Goal: Information Seeking & Learning: Stay updated

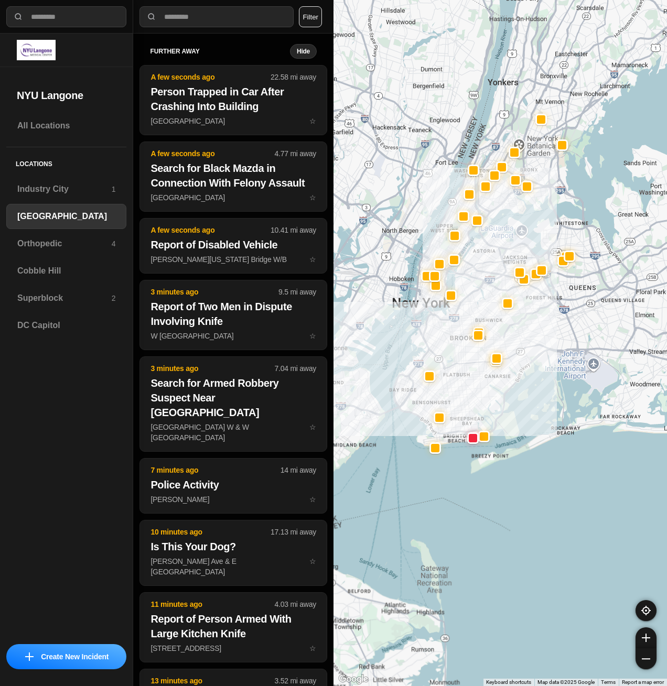
drag, startPoint x: 510, startPoint y: 403, endPoint x: 446, endPoint y: 395, distance: 64.5
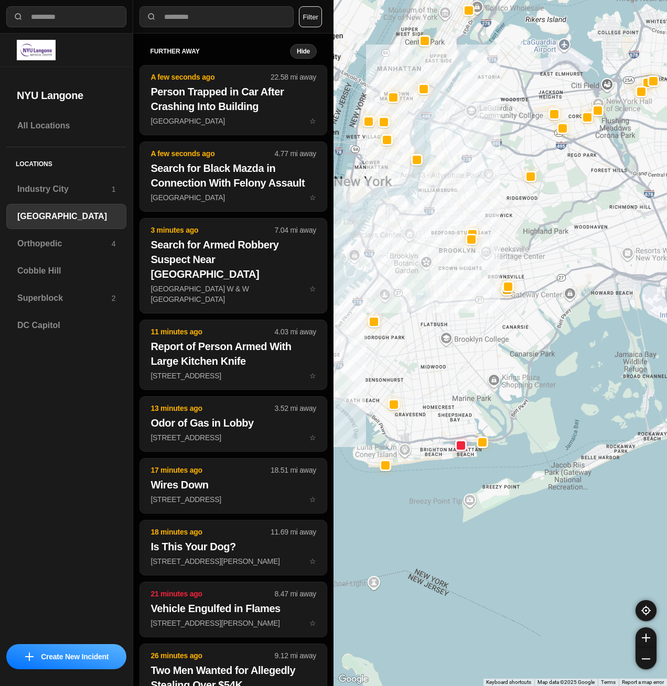
drag, startPoint x: 451, startPoint y: 399, endPoint x: 417, endPoint y: 345, distance: 63.6
click at [417, 345] on div at bounding box center [501, 343] width 334 height 686
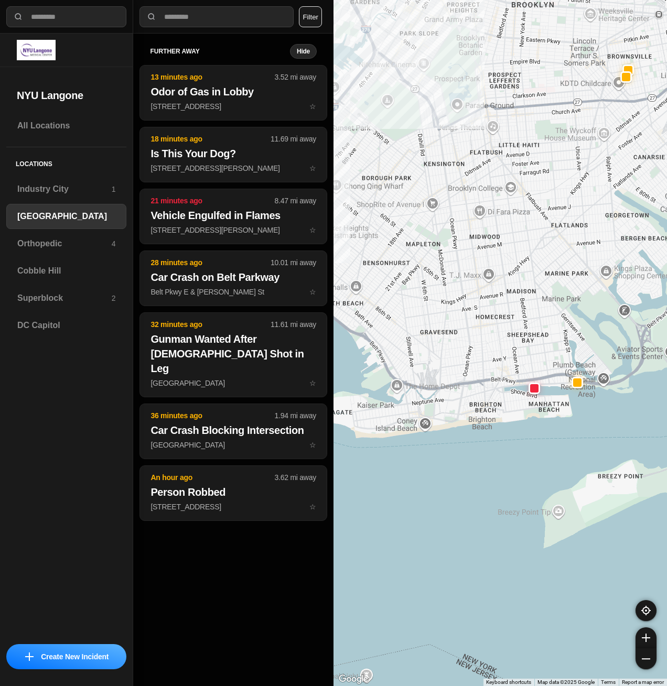
drag, startPoint x: 405, startPoint y: 476, endPoint x: 482, endPoint y: 400, distance: 108.7
click at [482, 400] on div at bounding box center [501, 343] width 334 height 686
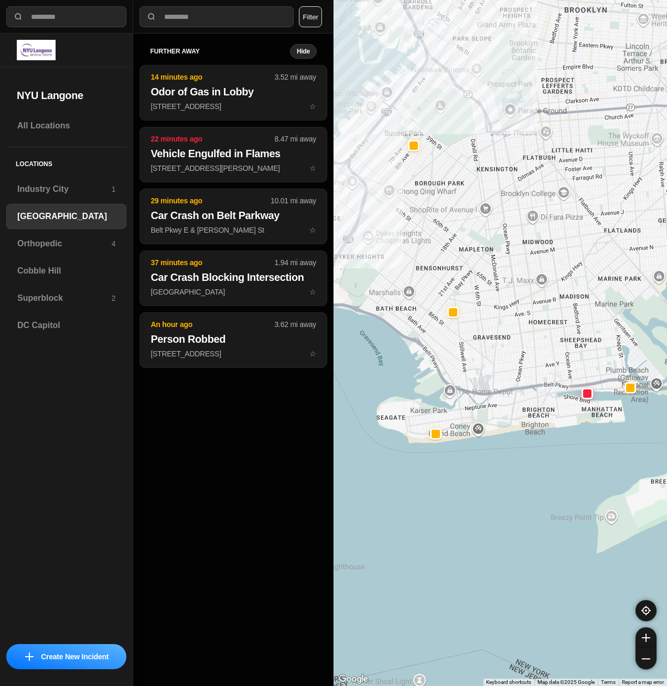
drag, startPoint x: 421, startPoint y: 321, endPoint x: 475, endPoint y: 326, distance: 54.8
click at [475, 326] on div at bounding box center [501, 343] width 334 height 686
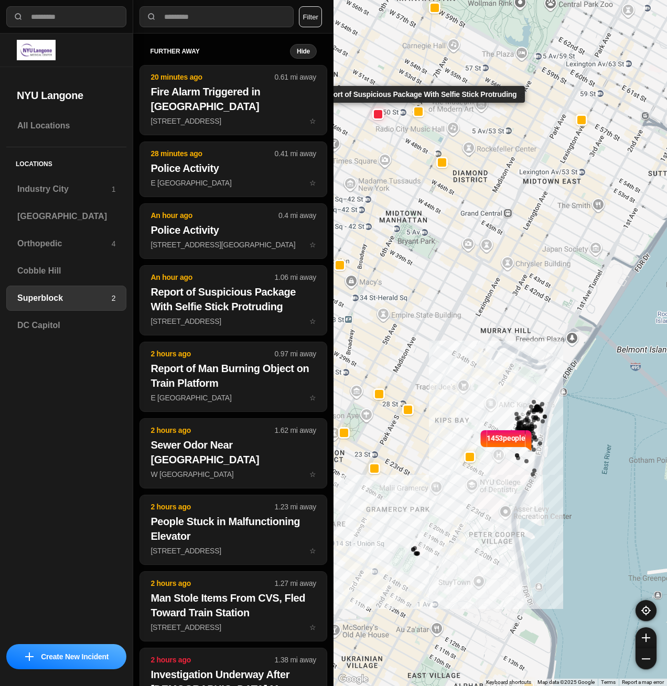
select select "*"
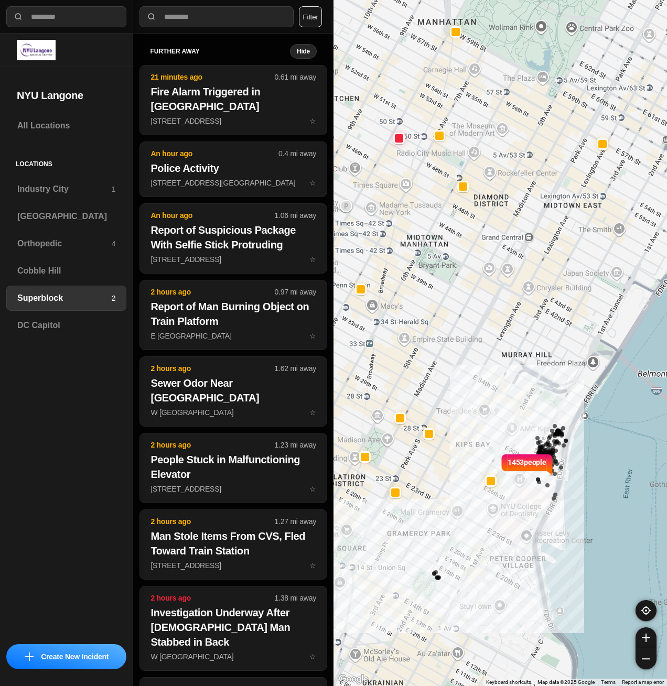
drag, startPoint x: 454, startPoint y: 308, endPoint x: 466, endPoint y: 328, distance: 23.6
click at [466, 328] on div "1453 people" at bounding box center [501, 343] width 334 height 686
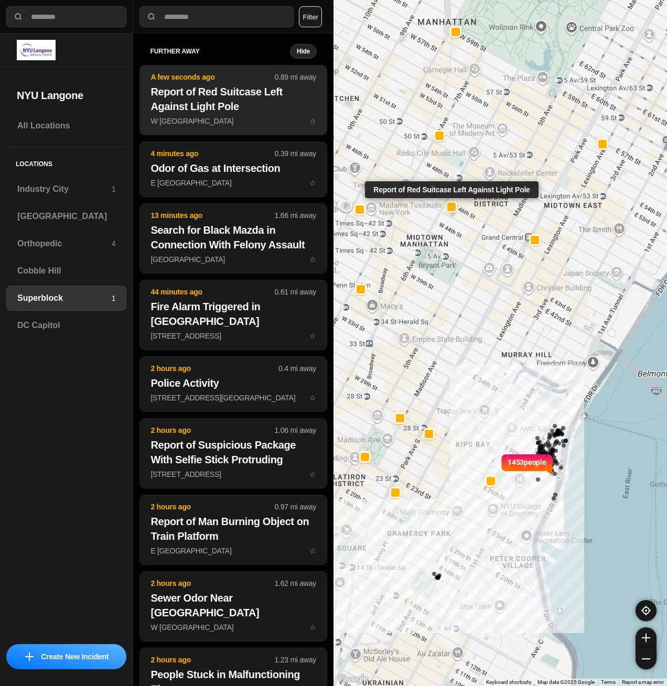
click at [227, 104] on h2 "Report of Red Suitcase Left Against Light Pole" at bounding box center [234, 98] width 166 height 29
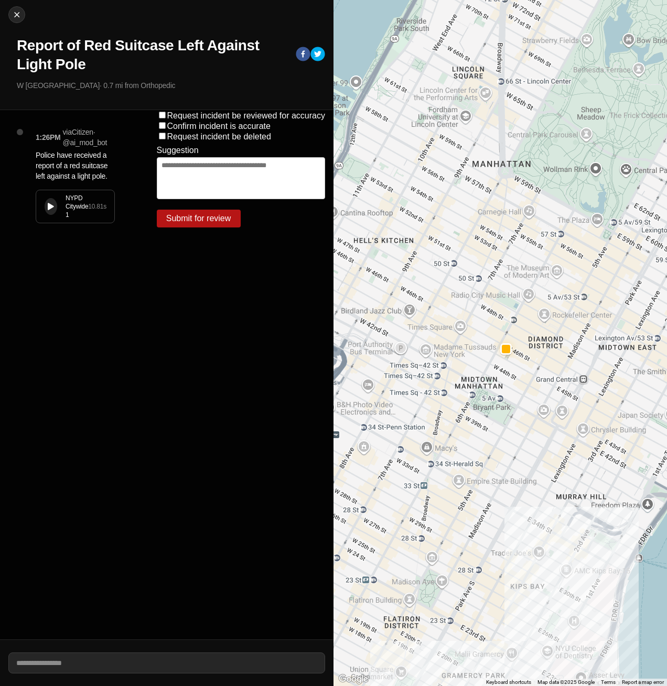
click at [51, 199] on button at bounding box center [51, 206] width 13 height 17
click at [48, 211] on button at bounding box center [51, 206] width 13 height 17
click at [17, 15] on img at bounding box center [17, 14] width 10 height 10
select select "*"
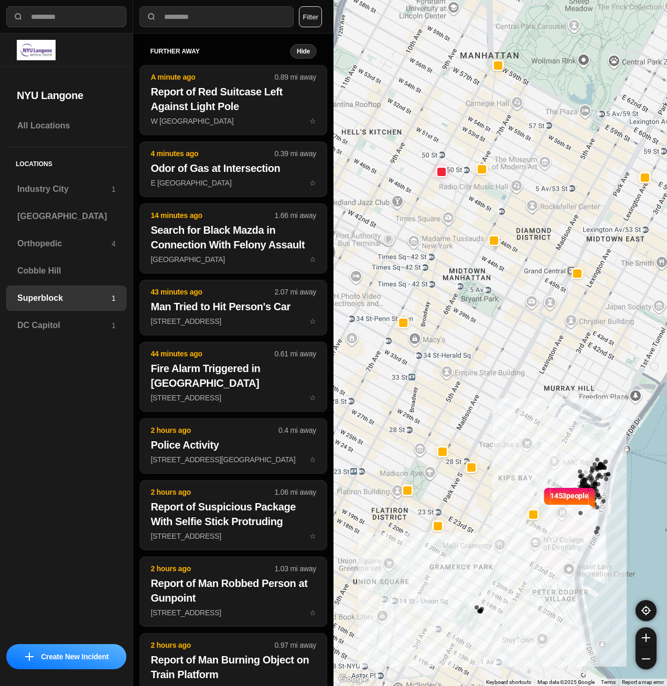
drag, startPoint x: 369, startPoint y: 409, endPoint x: 433, endPoint y: 467, distance: 86.9
click at [433, 467] on div "1453 people" at bounding box center [501, 343] width 334 height 686
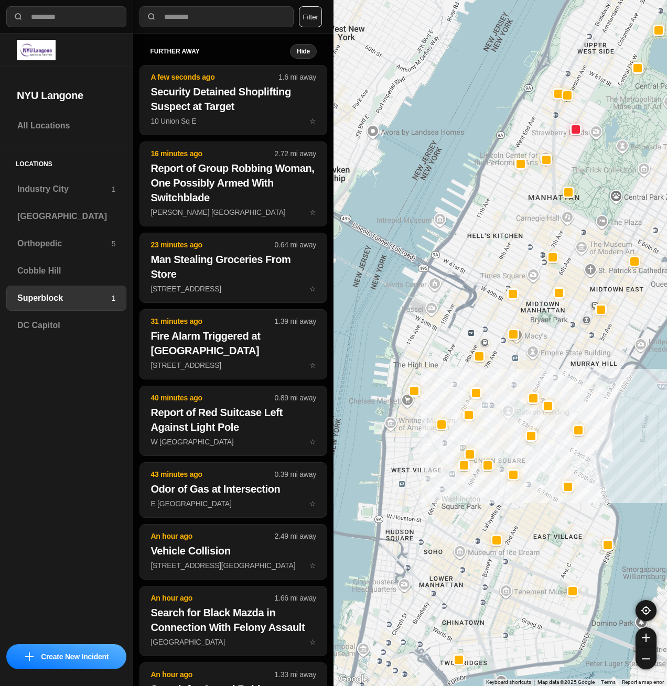
drag, startPoint x: 491, startPoint y: 393, endPoint x: 559, endPoint y: 371, distance: 70.6
click at [559, 371] on div at bounding box center [501, 343] width 334 height 686
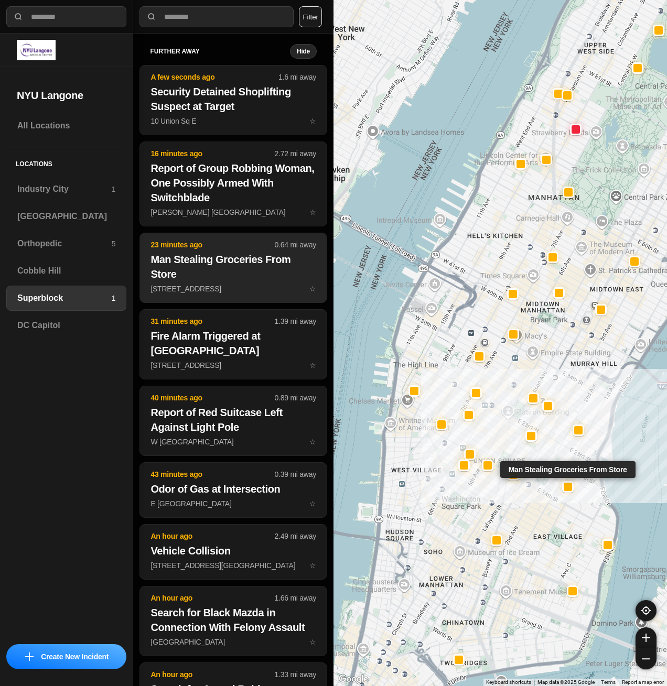
click at [248, 258] on h2 "Man Stealing Groceries From Store" at bounding box center [234, 266] width 166 height 29
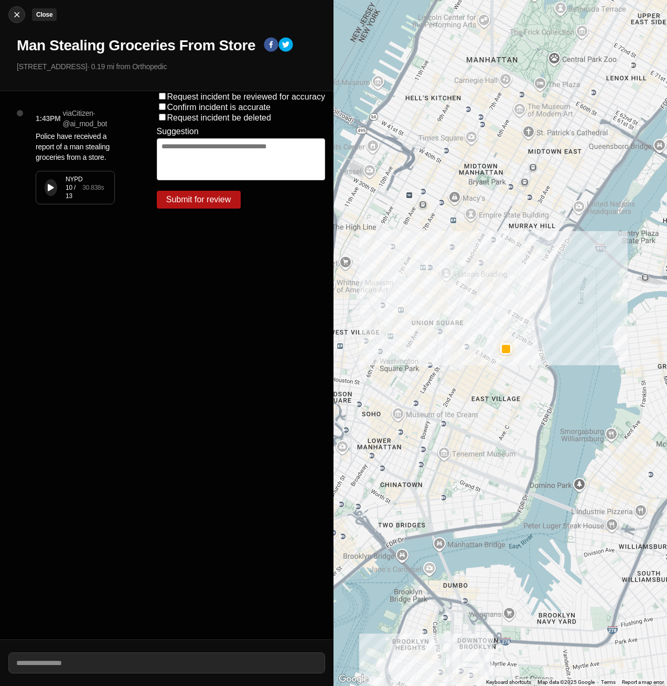
click at [15, 18] on img at bounding box center [17, 14] width 10 height 10
select select "*"
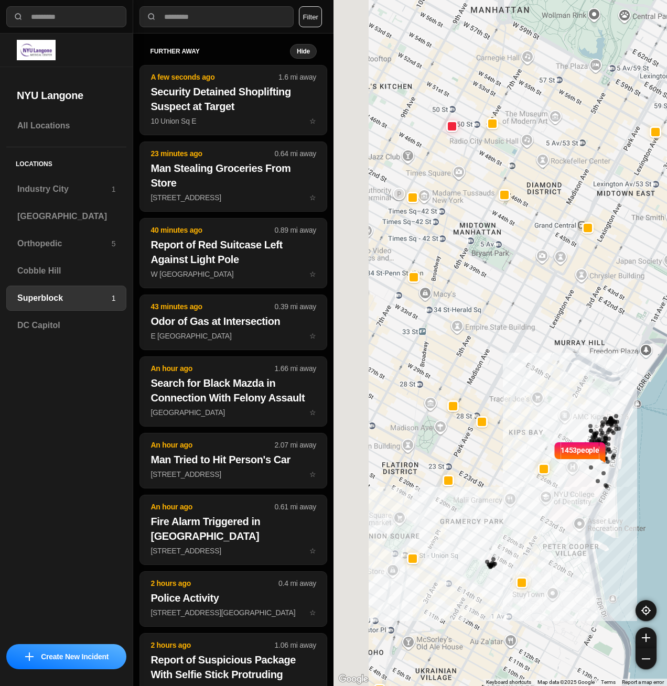
drag, startPoint x: 476, startPoint y: 350, endPoint x: 539, endPoint y: 361, distance: 64.3
click at [539, 361] on div "1453 people" at bounding box center [501, 343] width 334 height 686
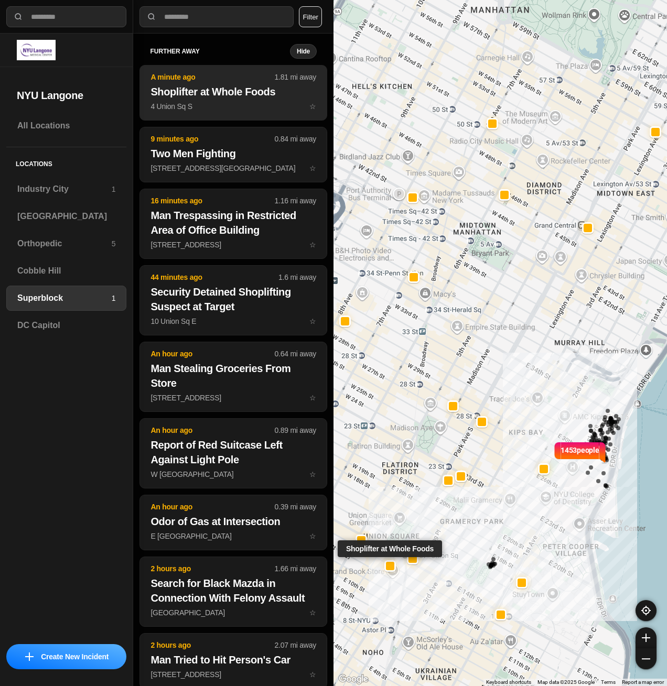
click at [240, 104] on p "4 Union Sq S ☆" at bounding box center [234, 106] width 166 height 10
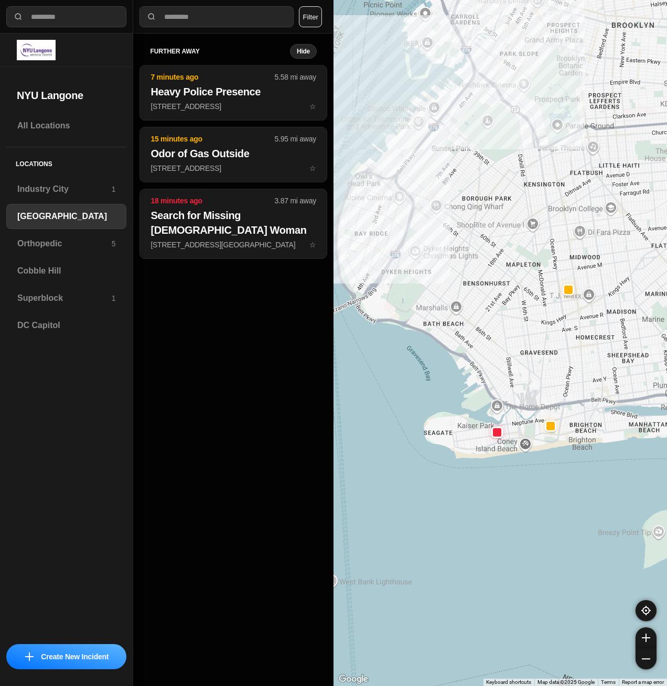
drag, startPoint x: 433, startPoint y: 381, endPoint x: 489, endPoint y: 399, distance: 58.9
click at [489, 399] on div at bounding box center [501, 343] width 334 height 686
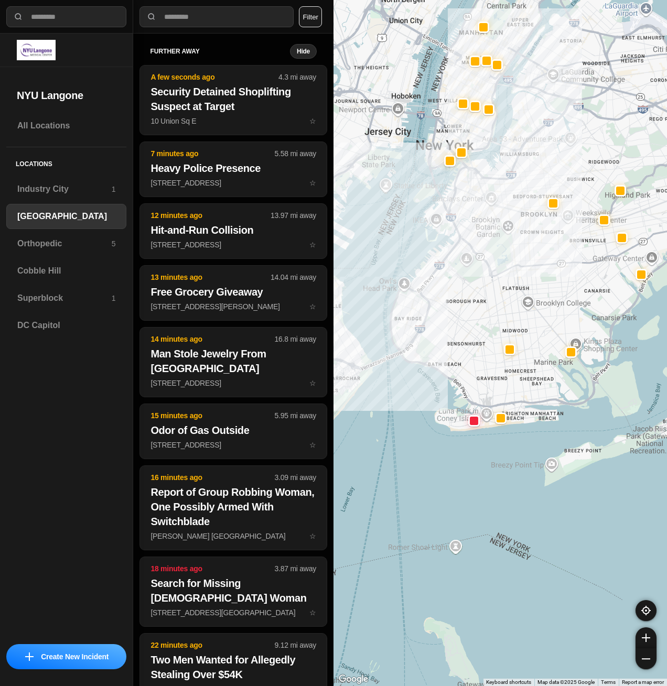
drag, startPoint x: 480, startPoint y: 384, endPoint x: 456, endPoint y: 386, distance: 24.2
click at [456, 386] on div at bounding box center [501, 343] width 334 height 686
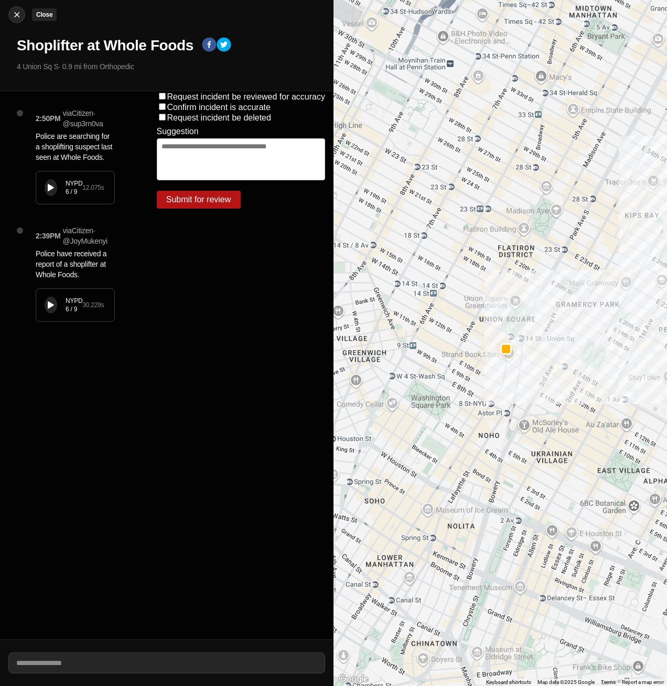
click at [15, 15] on img at bounding box center [17, 14] width 10 height 10
select select "*"
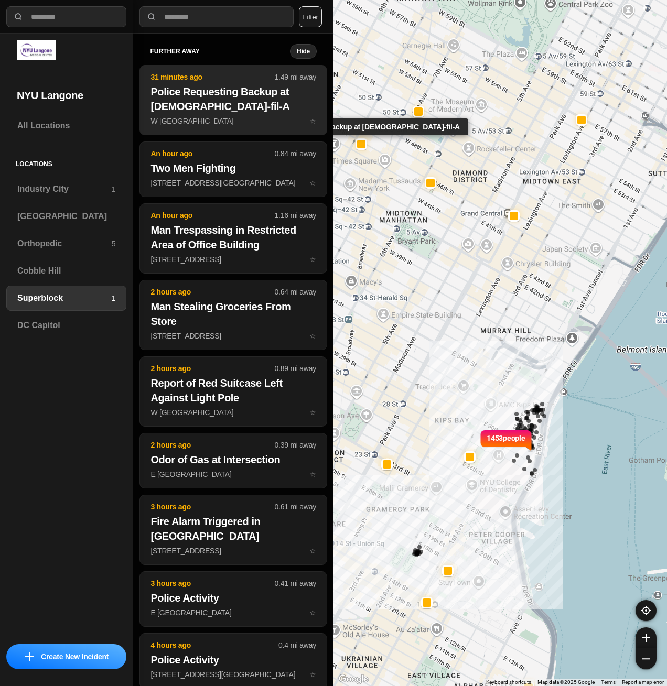
click at [251, 100] on h2 "Police Requesting Backup at [DEMOGRAPHIC_DATA]-fil-A" at bounding box center [234, 98] width 166 height 29
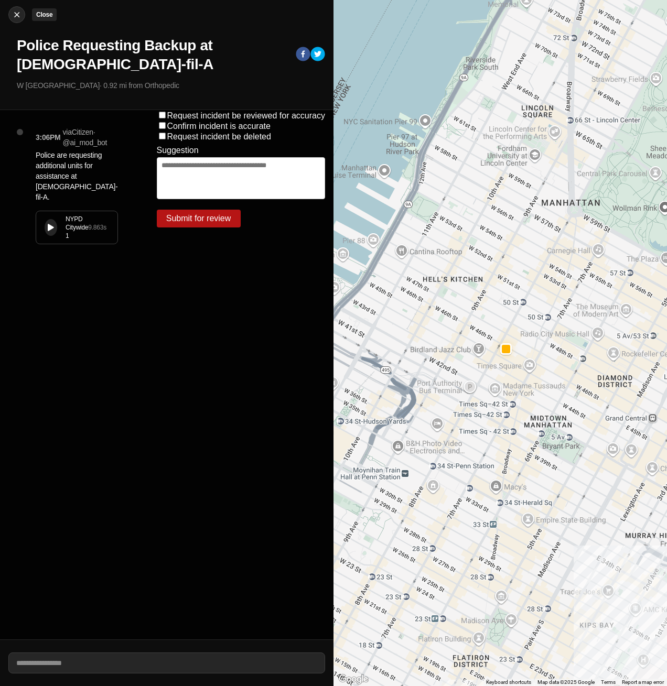
click at [12, 16] on img at bounding box center [17, 14] width 10 height 10
select select "*"
